Goal: Task Accomplishment & Management: Use online tool/utility

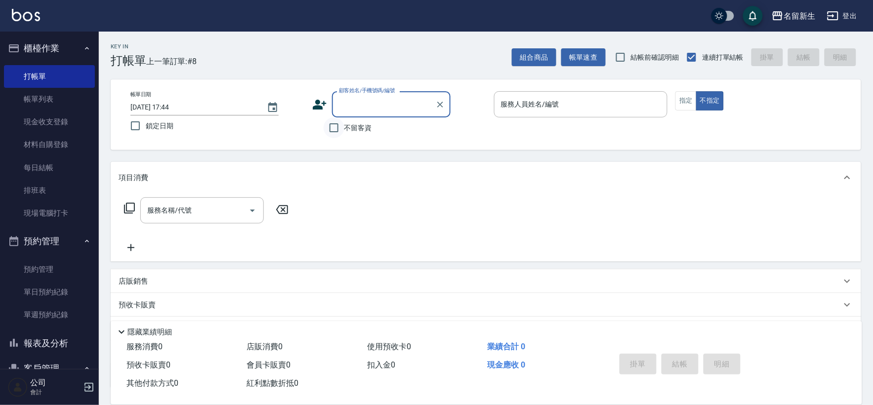
click at [333, 129] on input "不留客資" at bounding box center [333, 128] width 21 height 21
checkbox input "true"
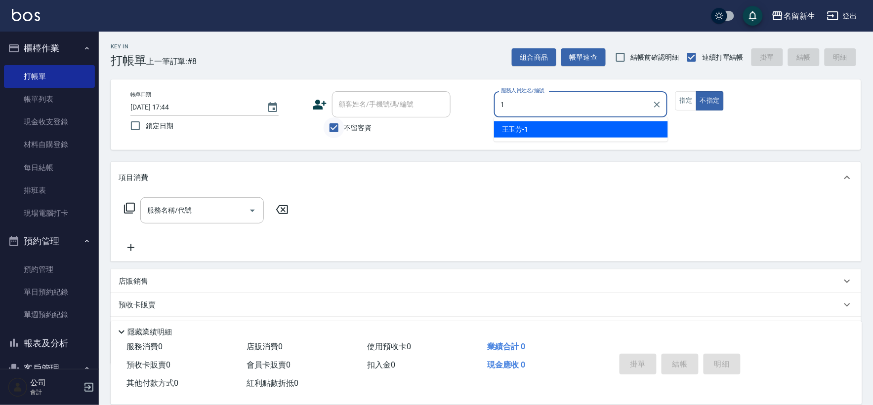
type input "1"
type button "false"
type input "[PERSON_NAME]-1"
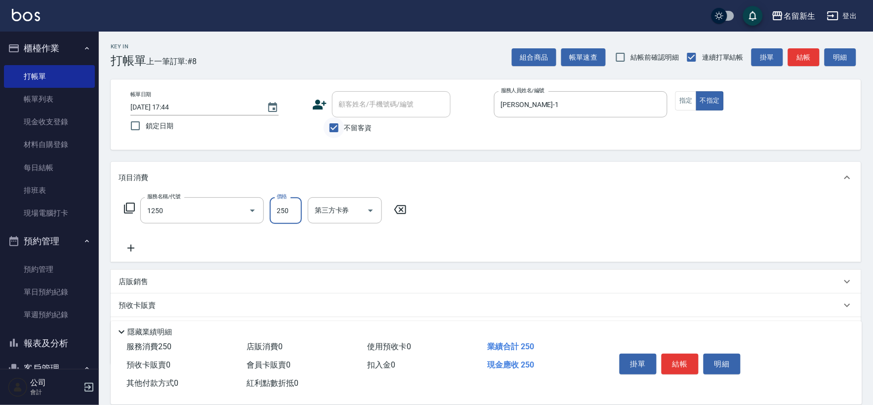
type input "洗髮250(1250)"
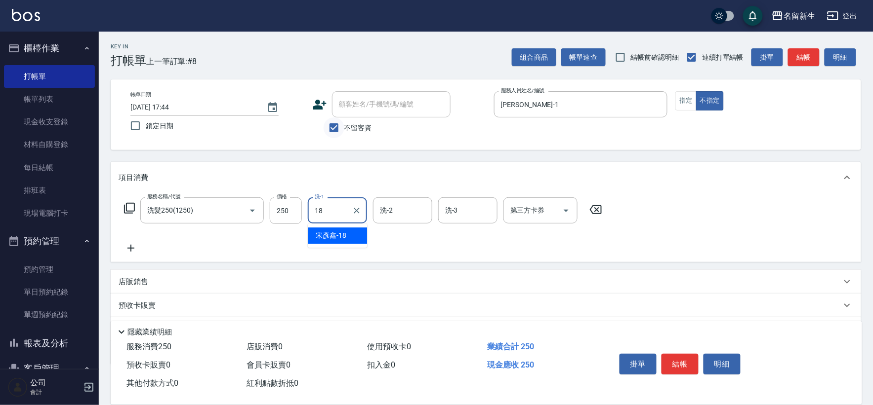
type input "[PERSON_NAME]-18"
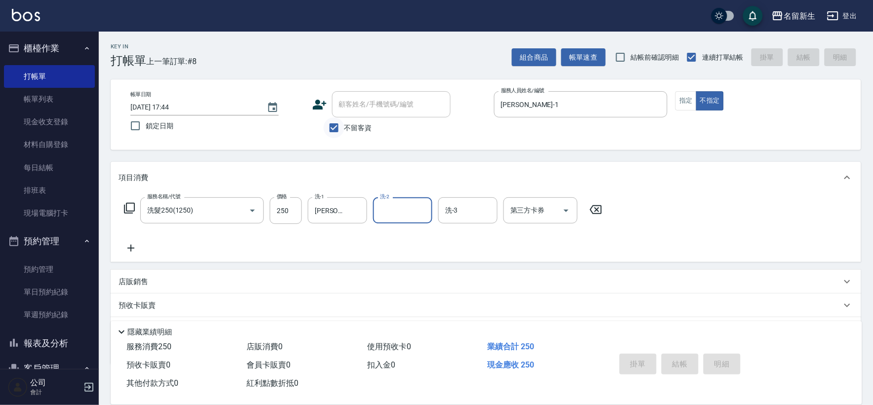
type input "[DATE] 19:07"
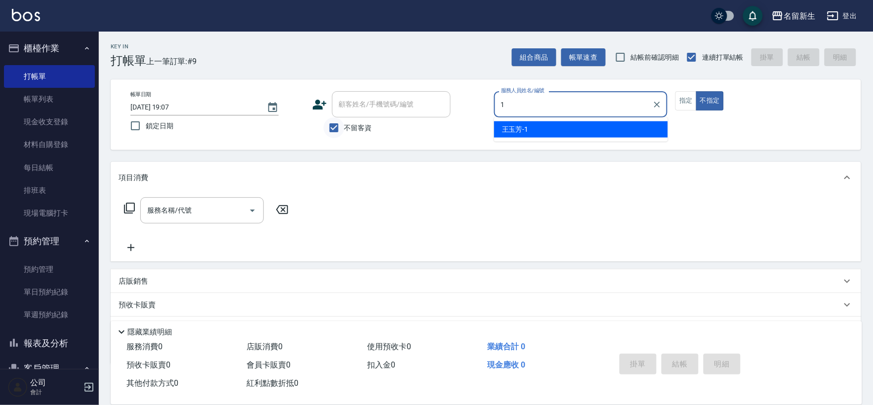
type input "[PERSON_NAME]-1"
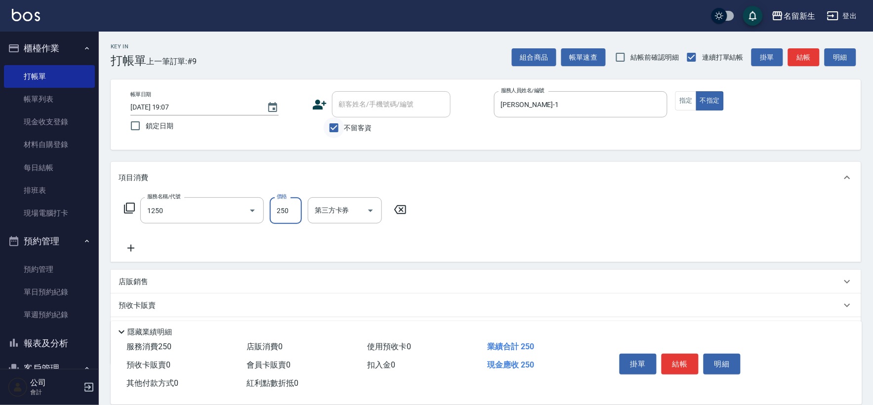
type input "洗髮250(1250)"
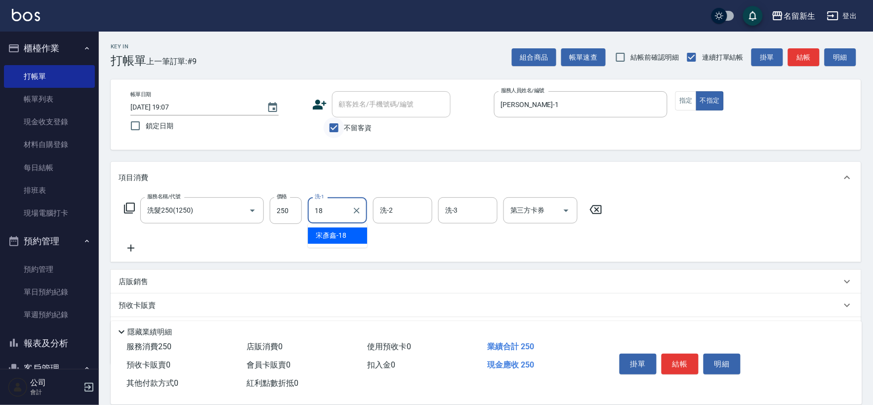
type input "[PERSON_NAME]-18"
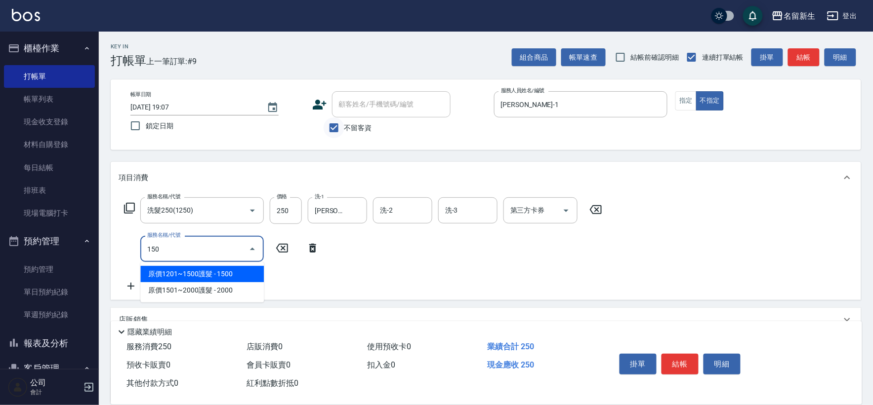
type input "精油(150)"
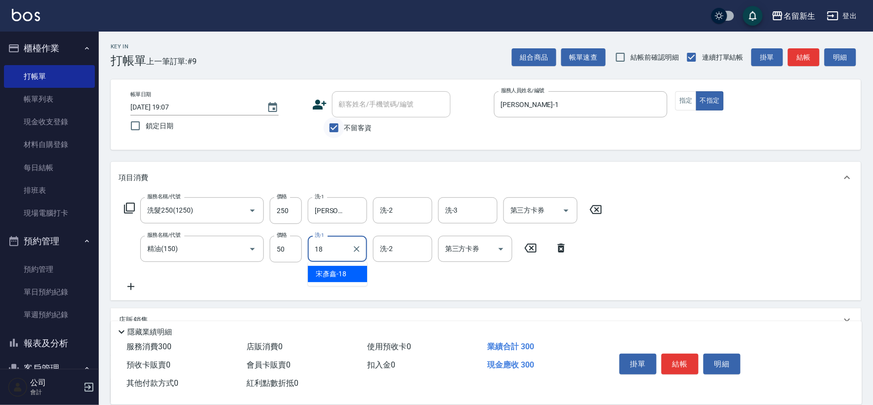
type input "[PERSON_NAME]-18"
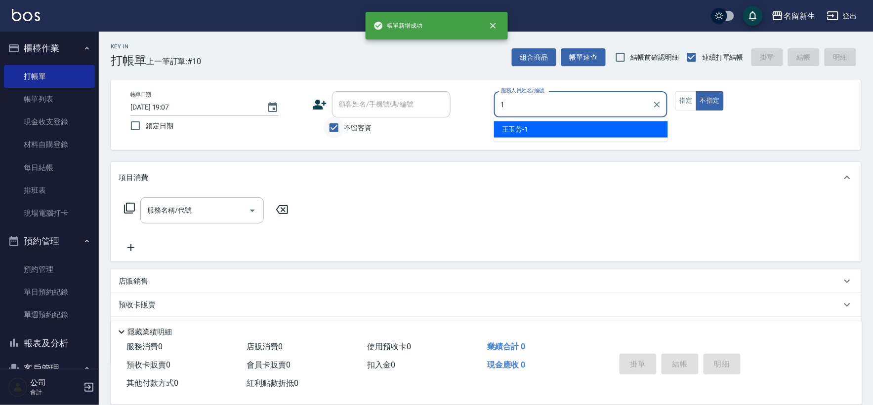
type input "[PERSON_NAME]-1"
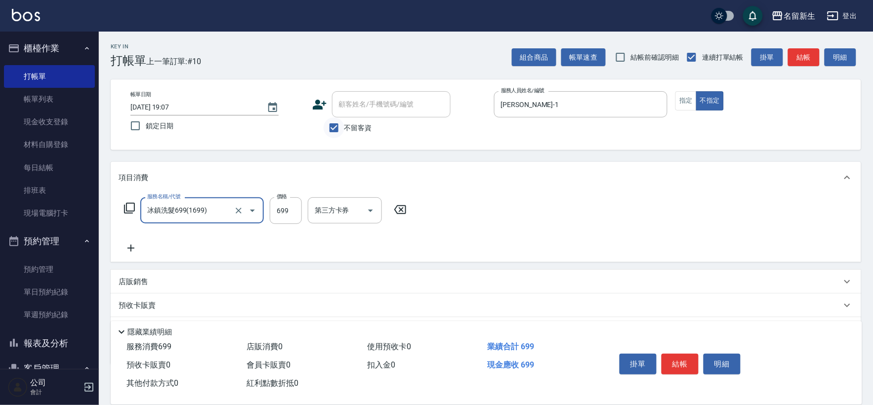
type input "冰鎮洗髮699(1699)"
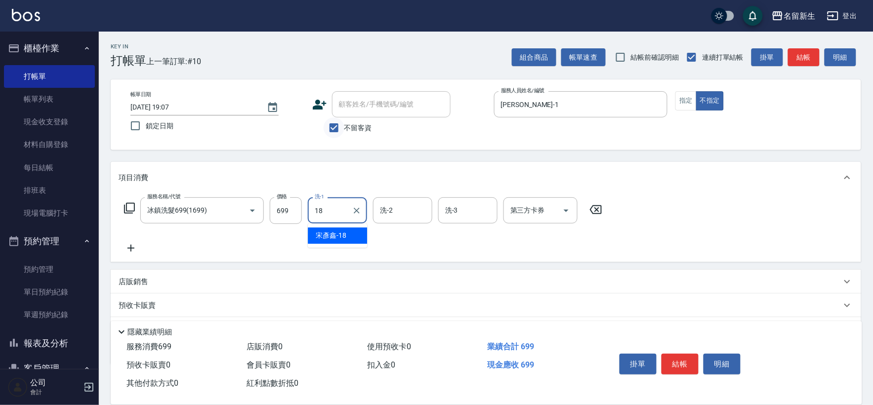
type input "[PERSON_NAME]-18"
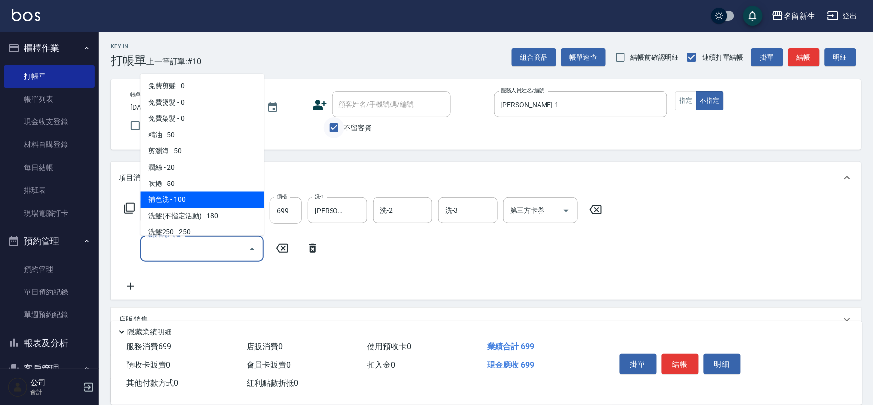
type input "補色洗(1100)"
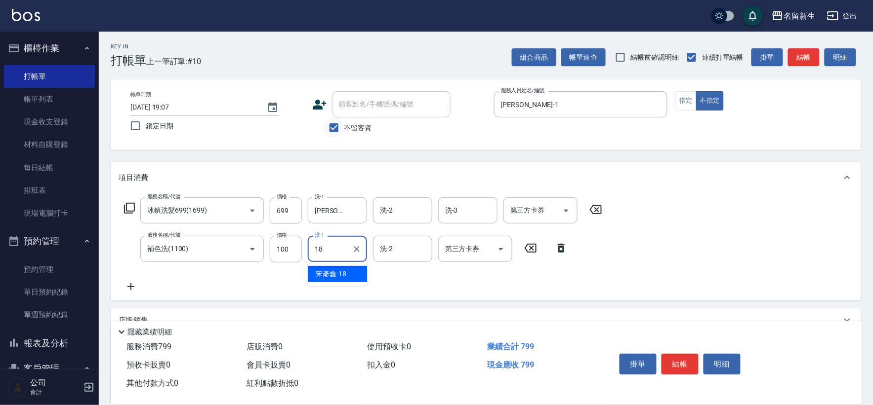
type input "[PERSON_NAME]-18"
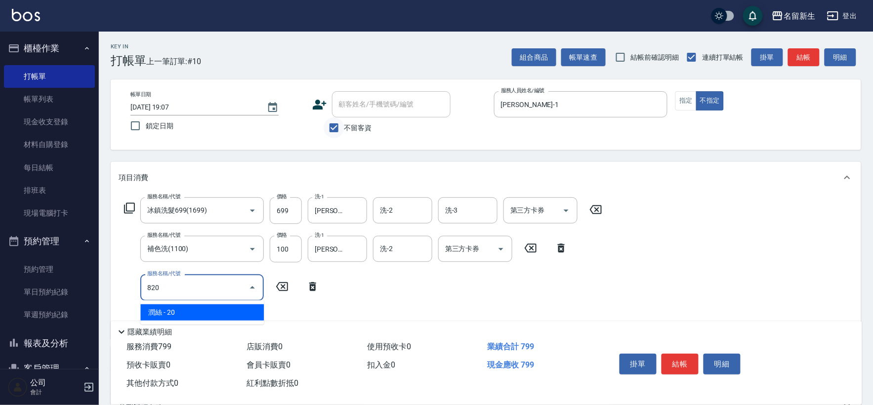
type input "潤絲(820)"
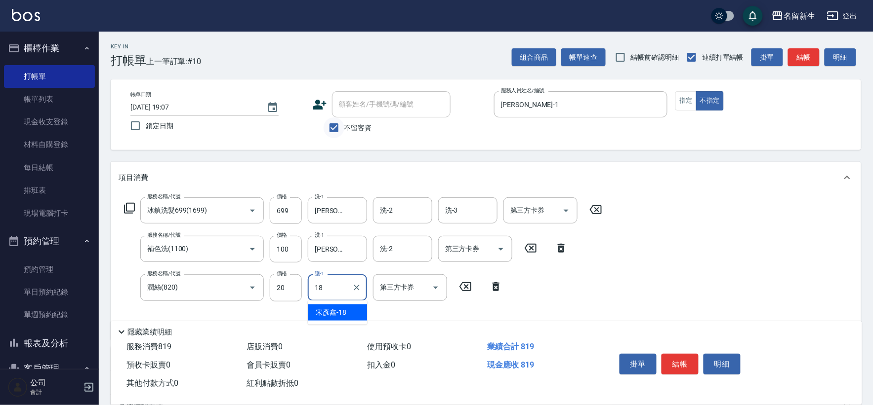
type input "[PERSON_NAME]-18"
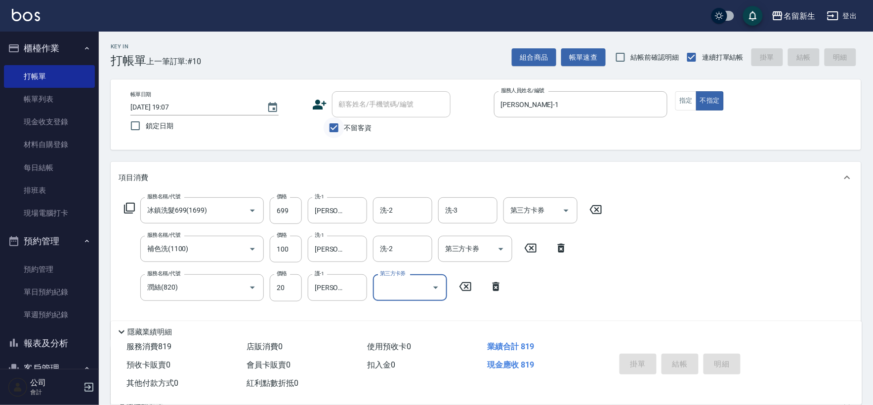
type input "[DATE] 19:08"
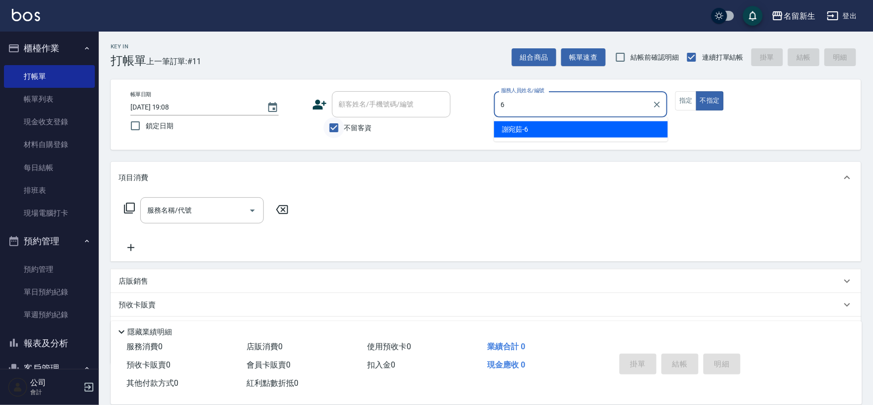
type input "[PERSON_NAME]-6"
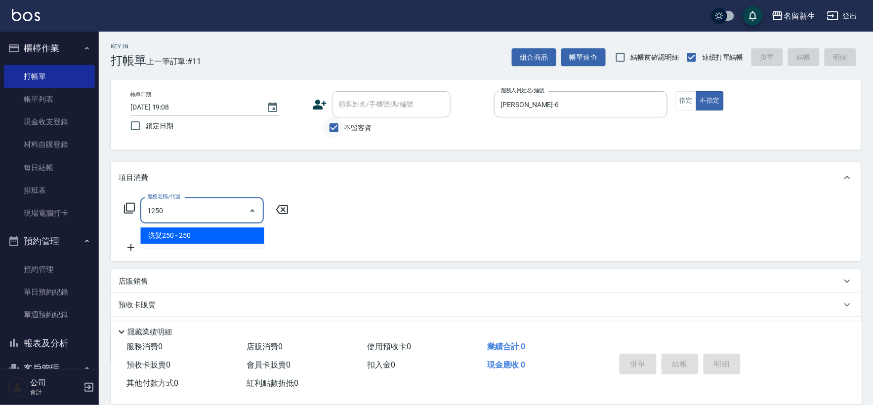
type input "洗髮250(1250)"
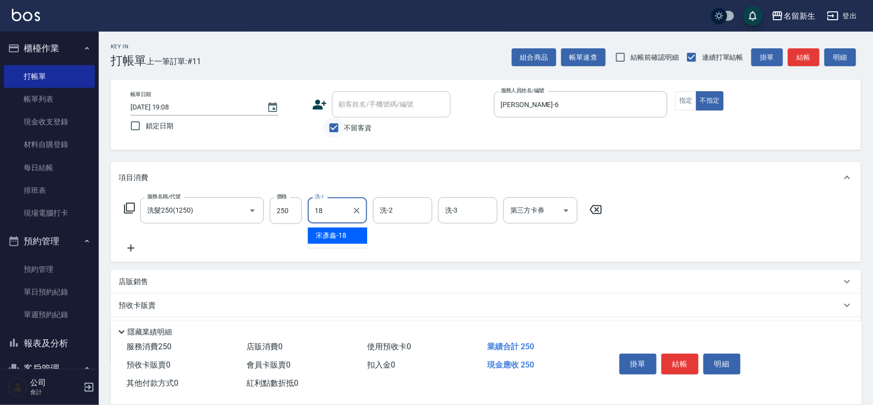
type input "[PERSON_NAME]-18"
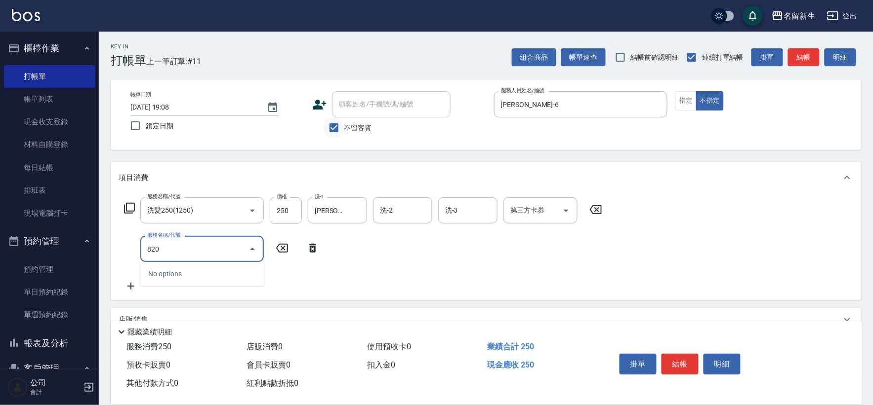
type input "潤絲(820)"
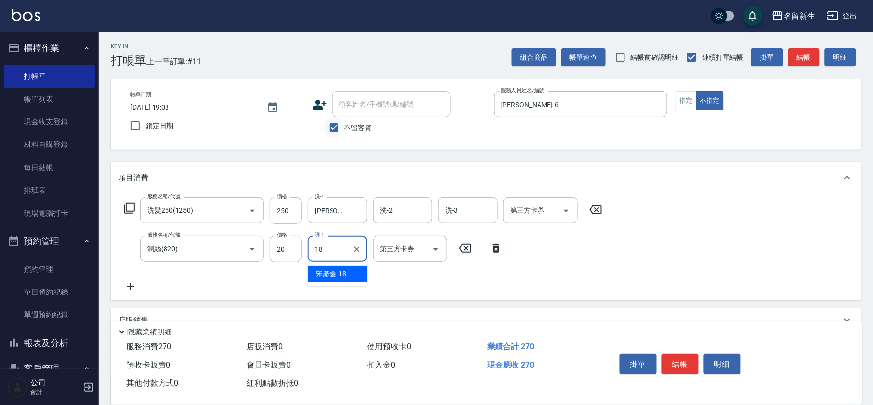
type input "[PERSON_NAME]-18"
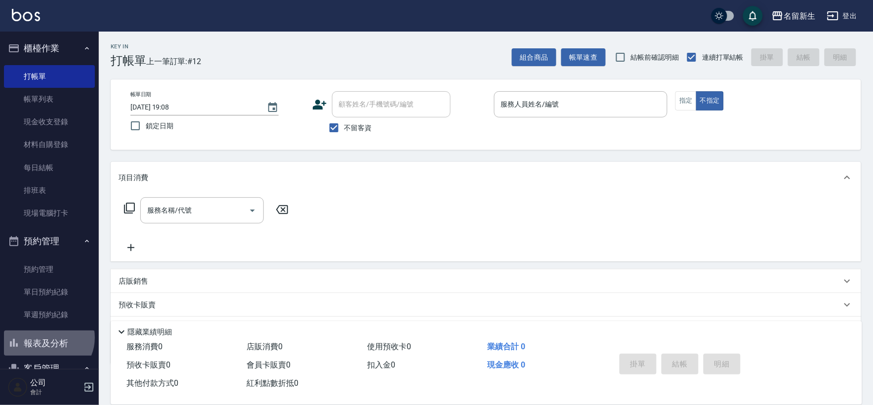
click at [47, 338] on button "報表及分析" at bounding box center [49, 344] width 91 height 26
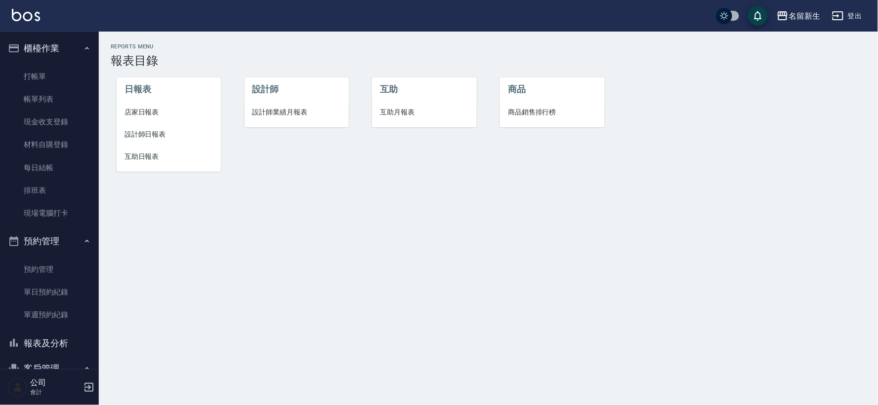
click at [278, 106] on li "設計師業績月報表" at bounding box center [296, 112] width 104 height 22
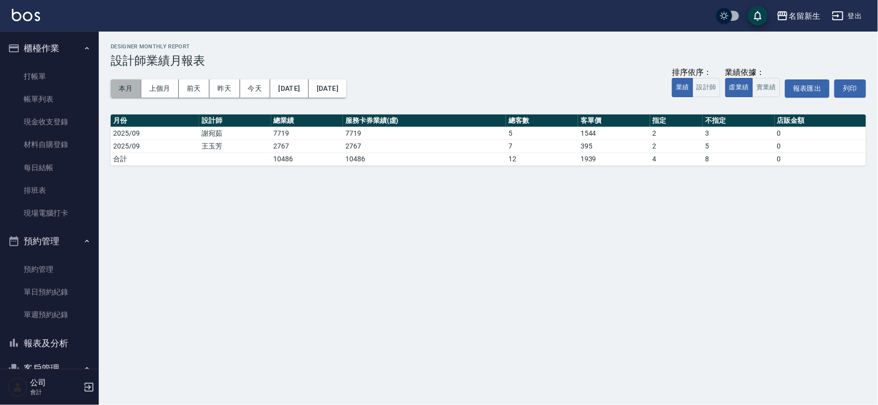
click at [120, 85] on button "本月" at bounding box center [126, 89] width 31 height 18
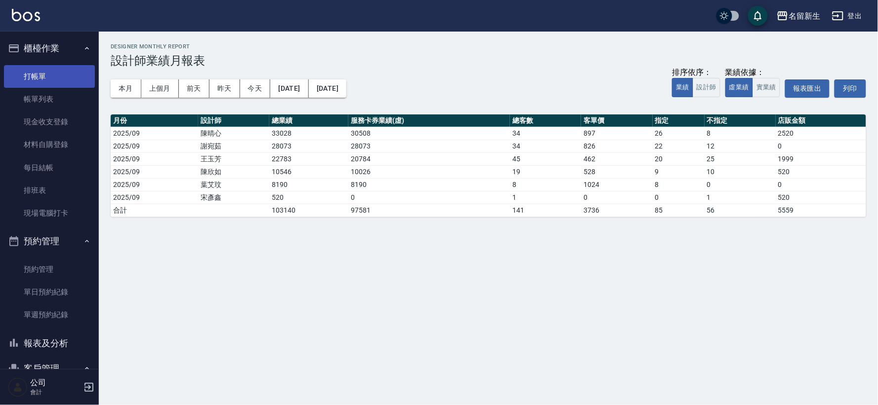
click at [63, 77] on link "打帳單" at bounding box center [49, 76] width 91 height 23
